Goal: Navigation & Orientation: Understand site structure

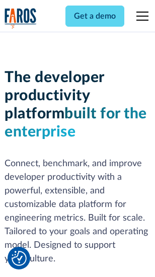
scroll to position [151, 0]
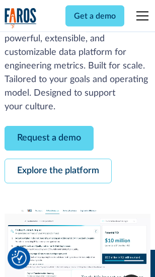
click at [49, 139] on link "Request a demo" at bounding box center [49, 138] width 89 height 25
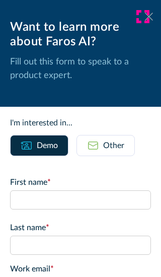
click at [145, 17] on icon at bounding box center [149, 17] width 8 height 8
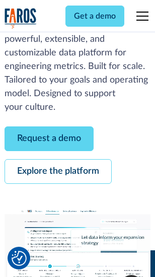
scroll to position [184, 0]
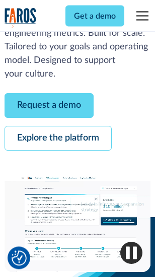
click at [58, 139] on link "Explore the platform" at bounding box center [58, 138] width 107 height 25
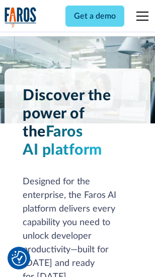
scroll to position [7668, 0]
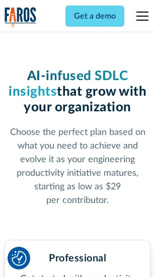
scroll to position [1599, 0]
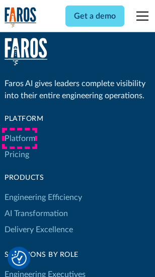
click at [20, 138] on link "Platform" at bounding box center [20, 138] width 31 height 16
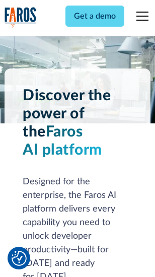
scroll to position [7991, 0]
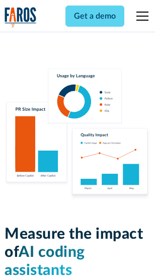
scroll to position [6285, 0]
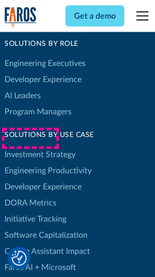
click at [30, 195] on link "DORA Metrics" at bounding box center [31, 203] width 52 height 16
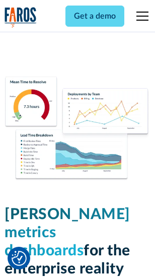
scroll to position [4458, 0]
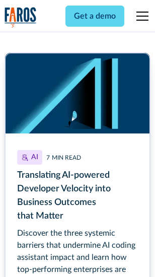
scroll to position [4510, 0]
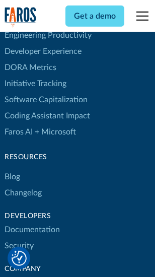
click at [23, 185] on link "Changelog" at bounding box center [23, 193] width 37 height 16
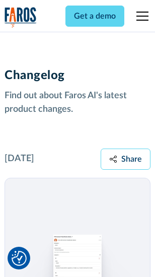
scroll to position [12341, 0]
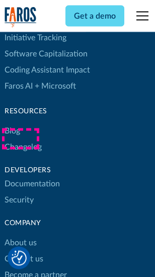
click at [20, 235] on link "About us" at bounding box center [21, 243] width 32 height 16
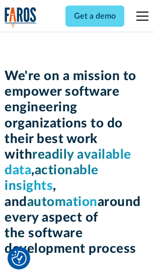
scroll to position [3483, 0]
